Goal: Task Accomplishment & Management: Use online tool/utility

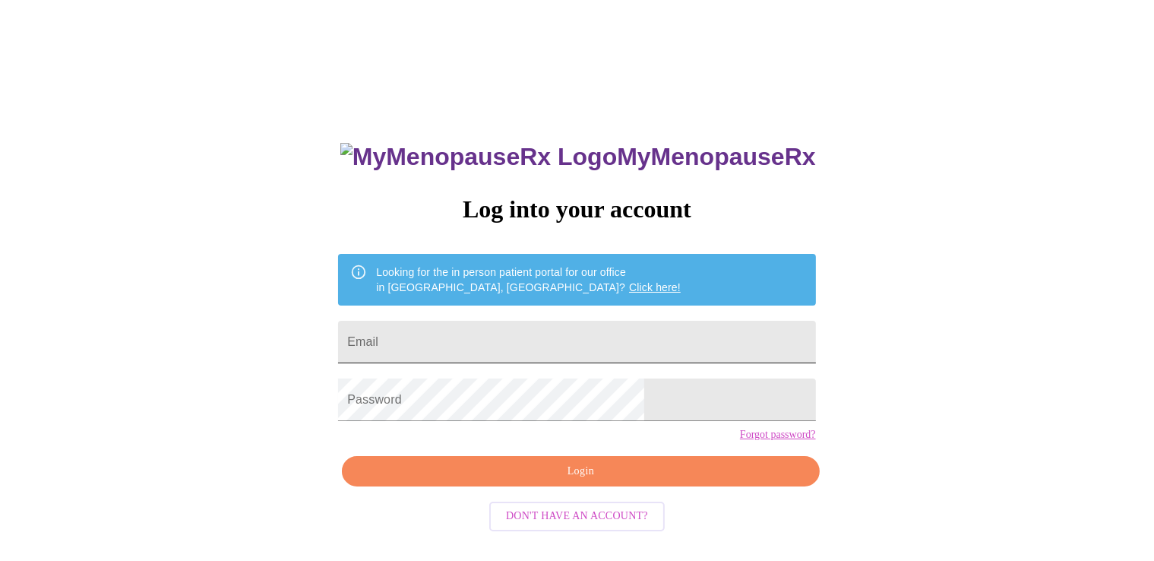
click at [488, 331] on input "Email" at bounding box center [576, 342] width 477 height 43
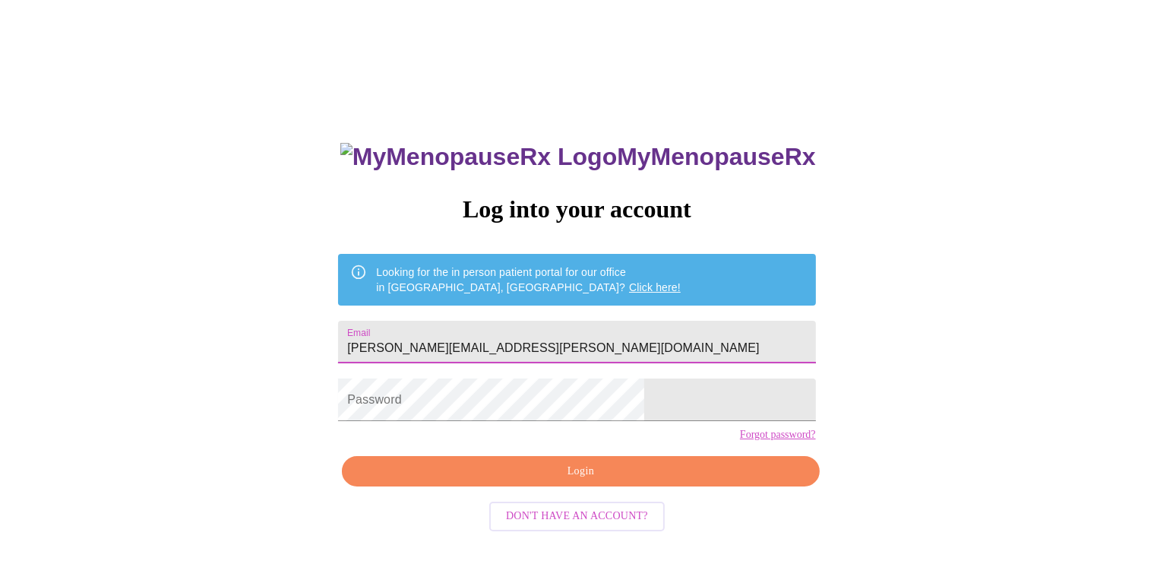
type input "[PERSON_NAME][EMAIL_ADDRESS][PERSON_NAME][DOMAIN_NAME]"
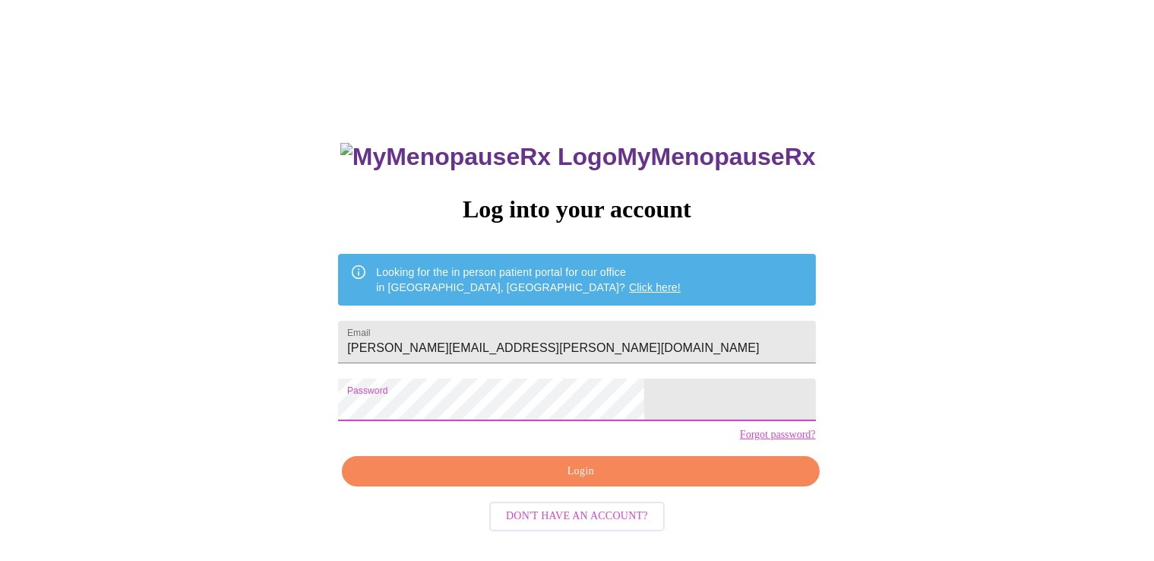
click at [560, 485] on button "Login" at bounding box center [580, 471] width 477 height 31
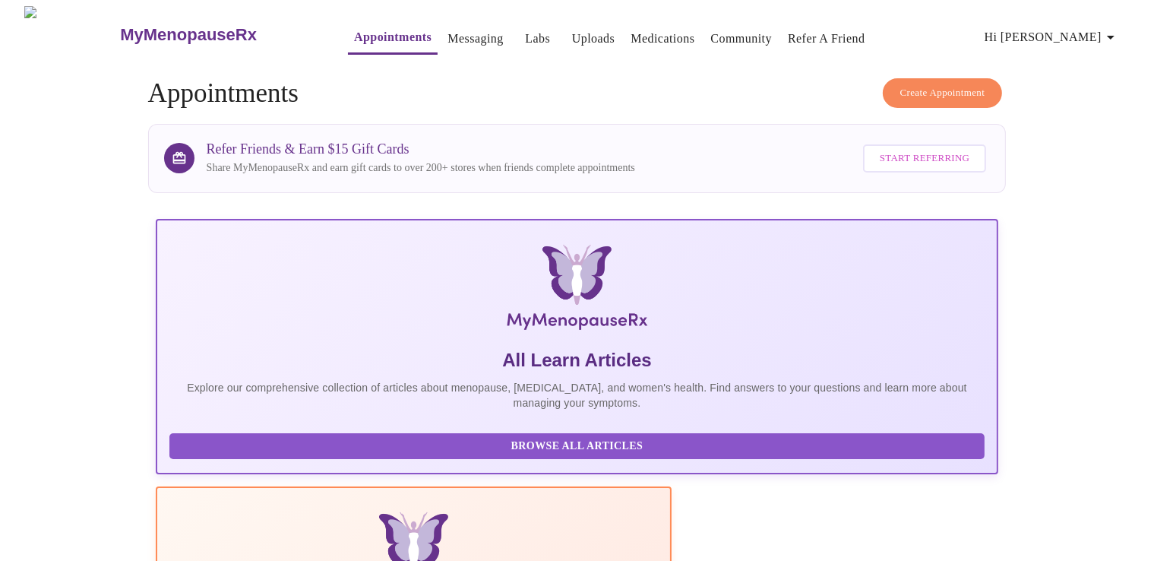
click at [356, 36] on link "Appointments" at bounding box center [392, 37] width 77 height 21
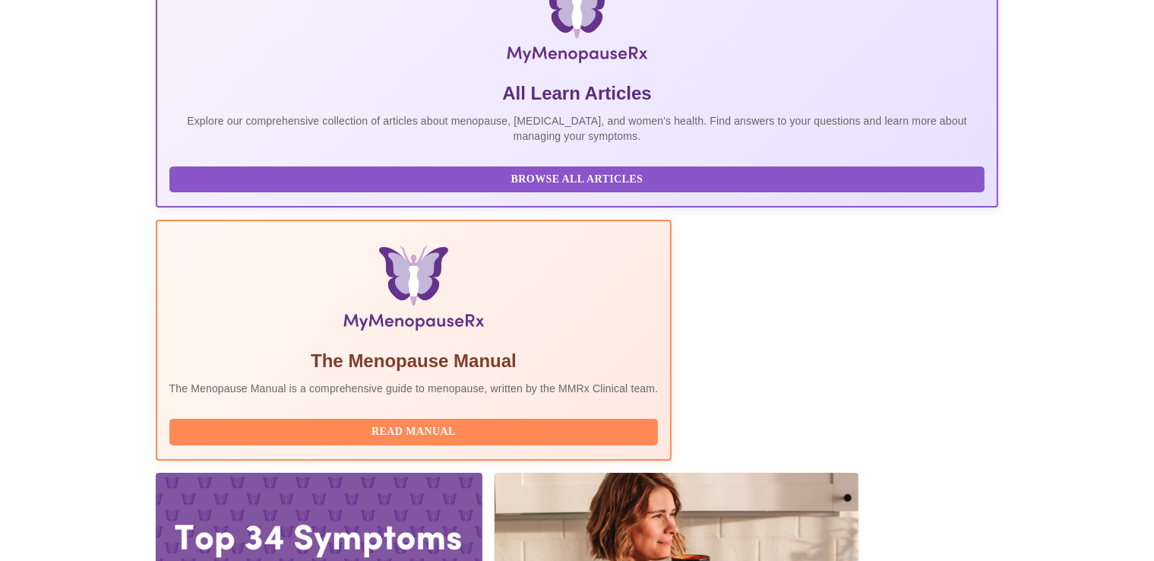
scroll to position [269, 0]
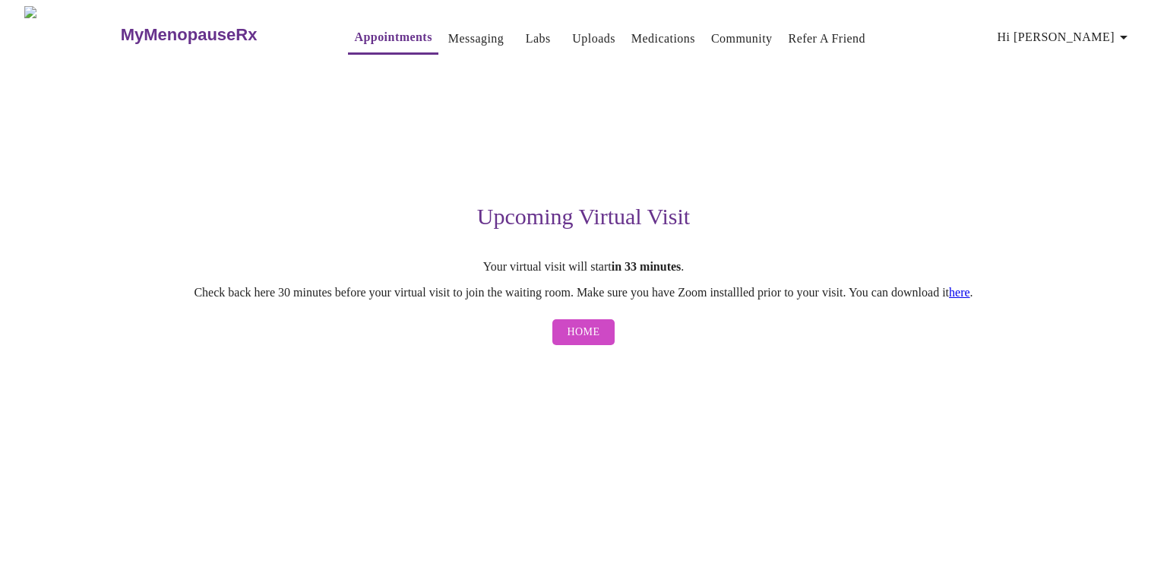
click at [970, 298] on link "here" at bounding box center [959, 292] width 21 height 13
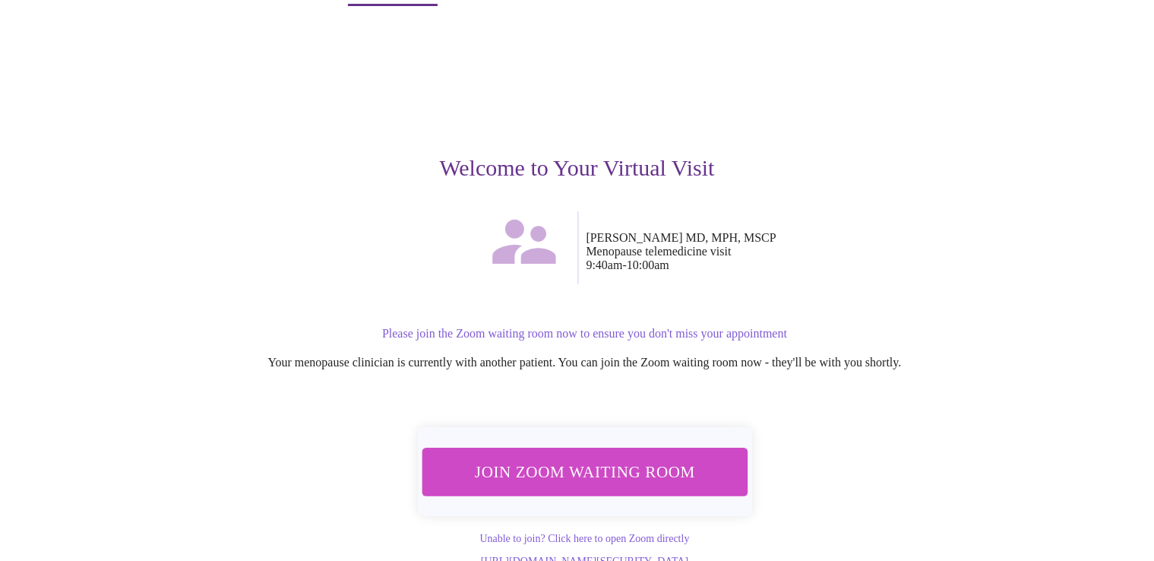
scroll to position [61, 0]
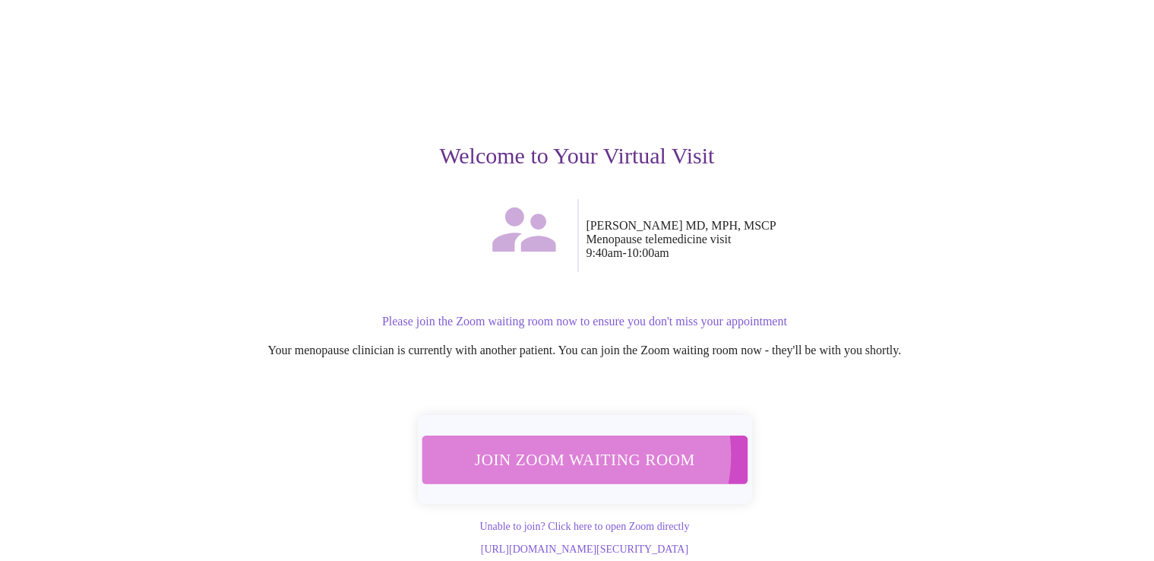
click at [577, 447] on span "Join Zoom Waiting Room" at bounding box center [584, 459] width 286 height 28
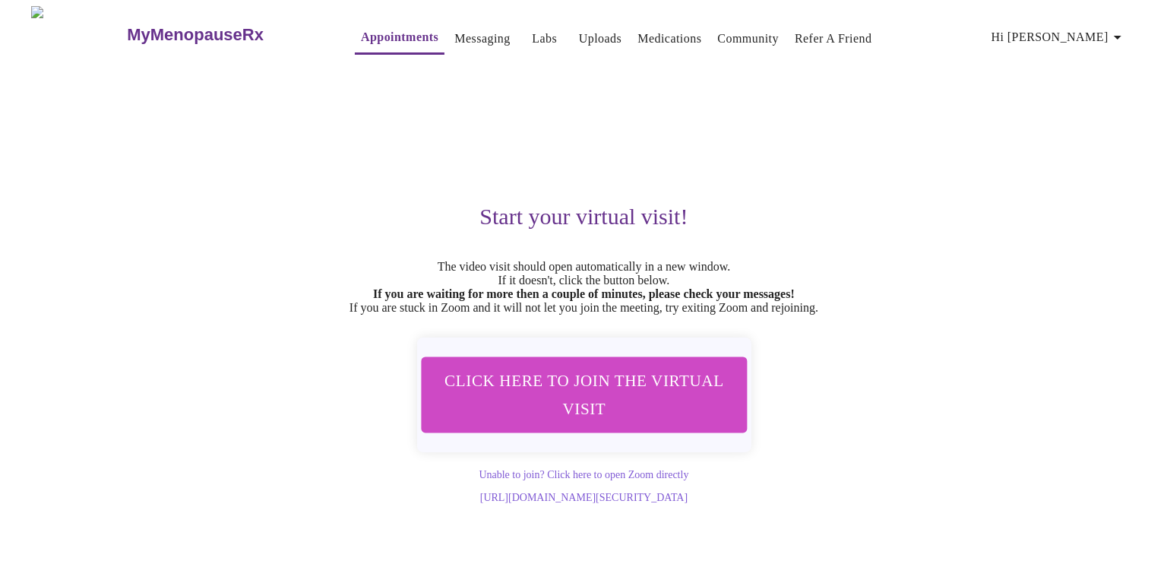
scroll to position [0, 0]
